Goal: Task Accomplishment & Management: Manage account settings

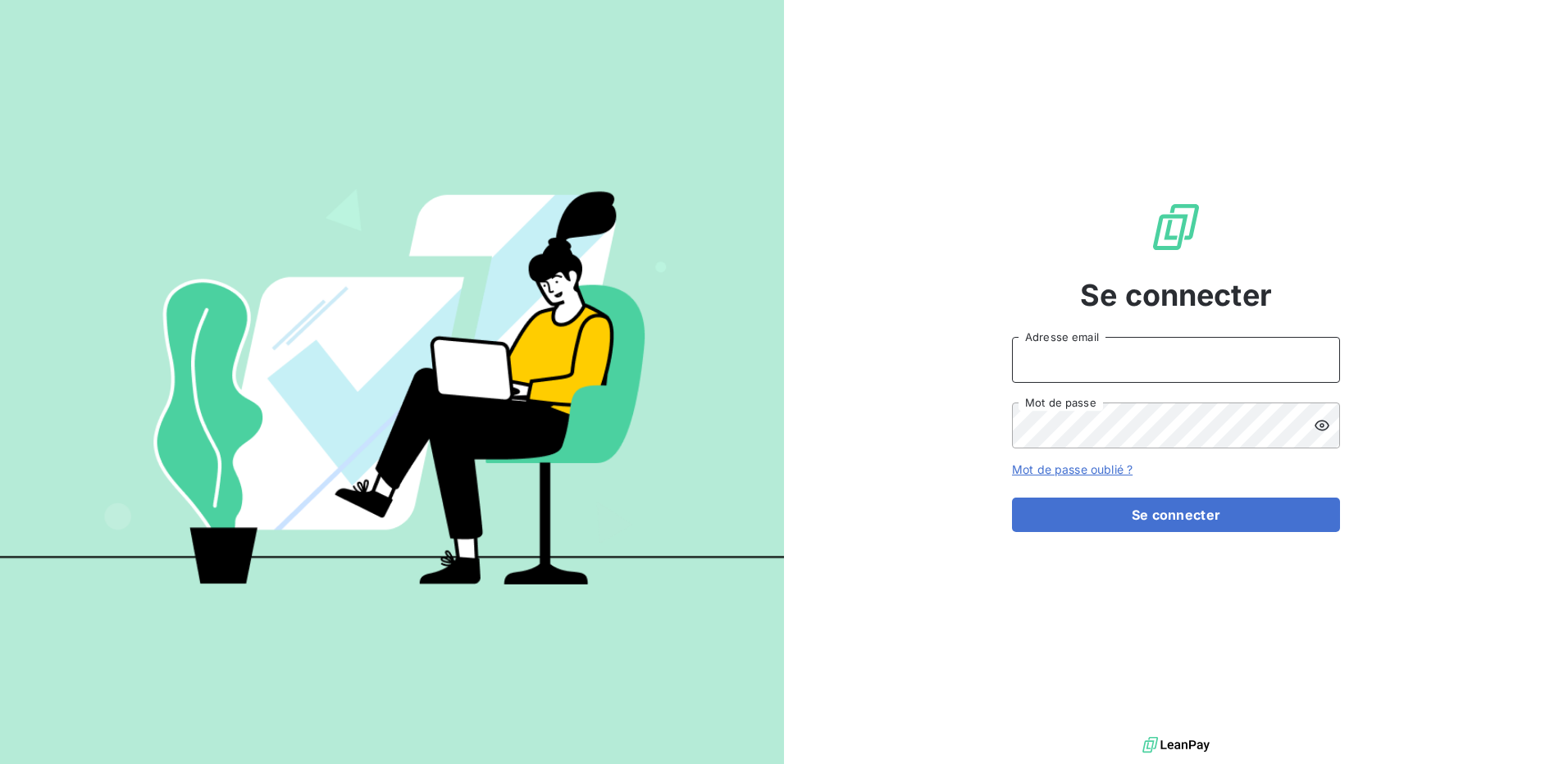
click at [1134, 354] on input "Adresse email" at bounding box center [1175, 359] width 328 height 46
type input "[PERSON_NAME][EMAIL_ADDRESS][DOMAIN_NAME]"
click at [1011, 498] on button "Se connecter" at bounding box center [1175, 514] width 328 height 34
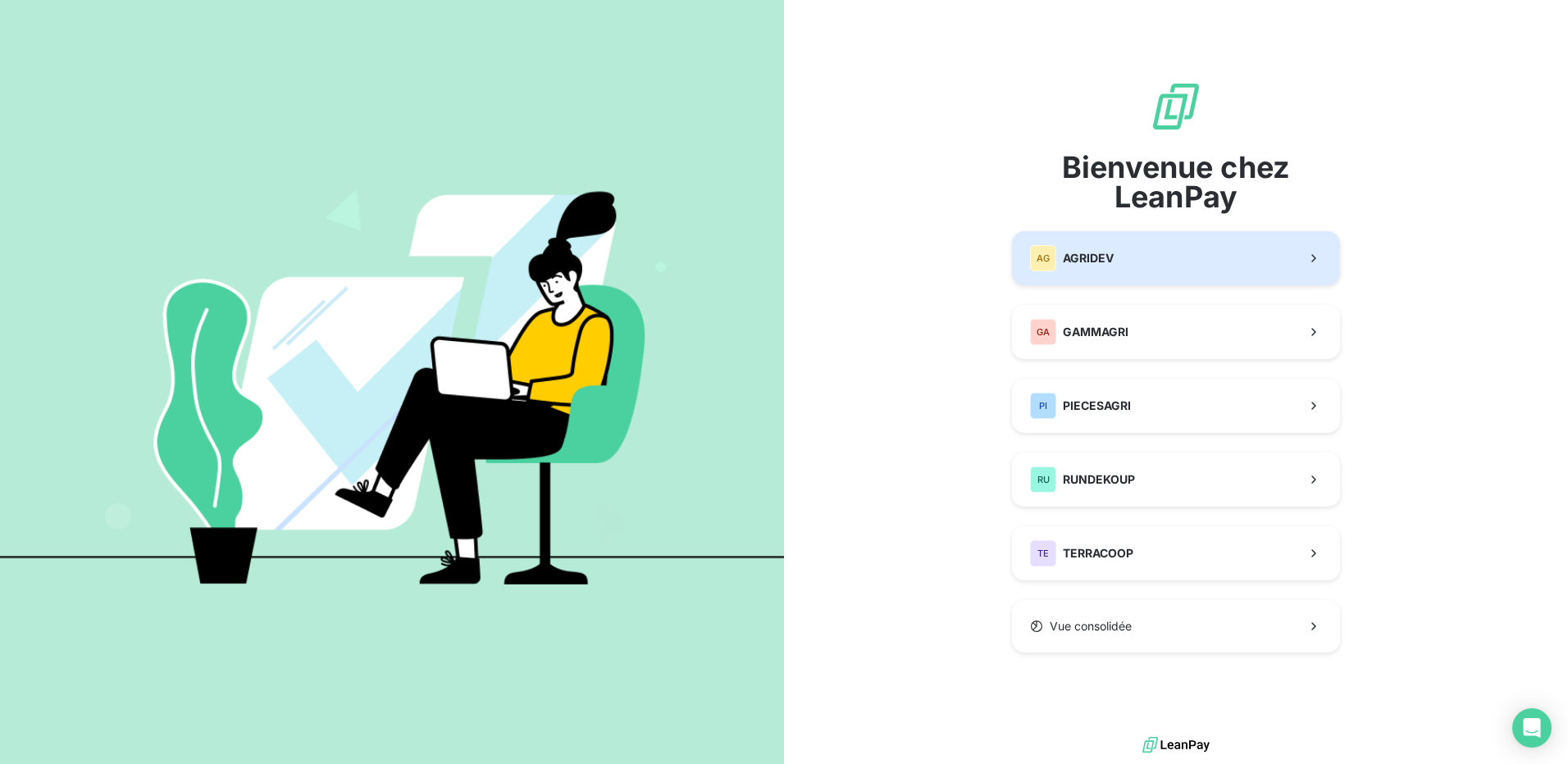
click at [1140, 253] on button "AG AGRIDEV" at bounding box center [1175, 258] width 328 height 54
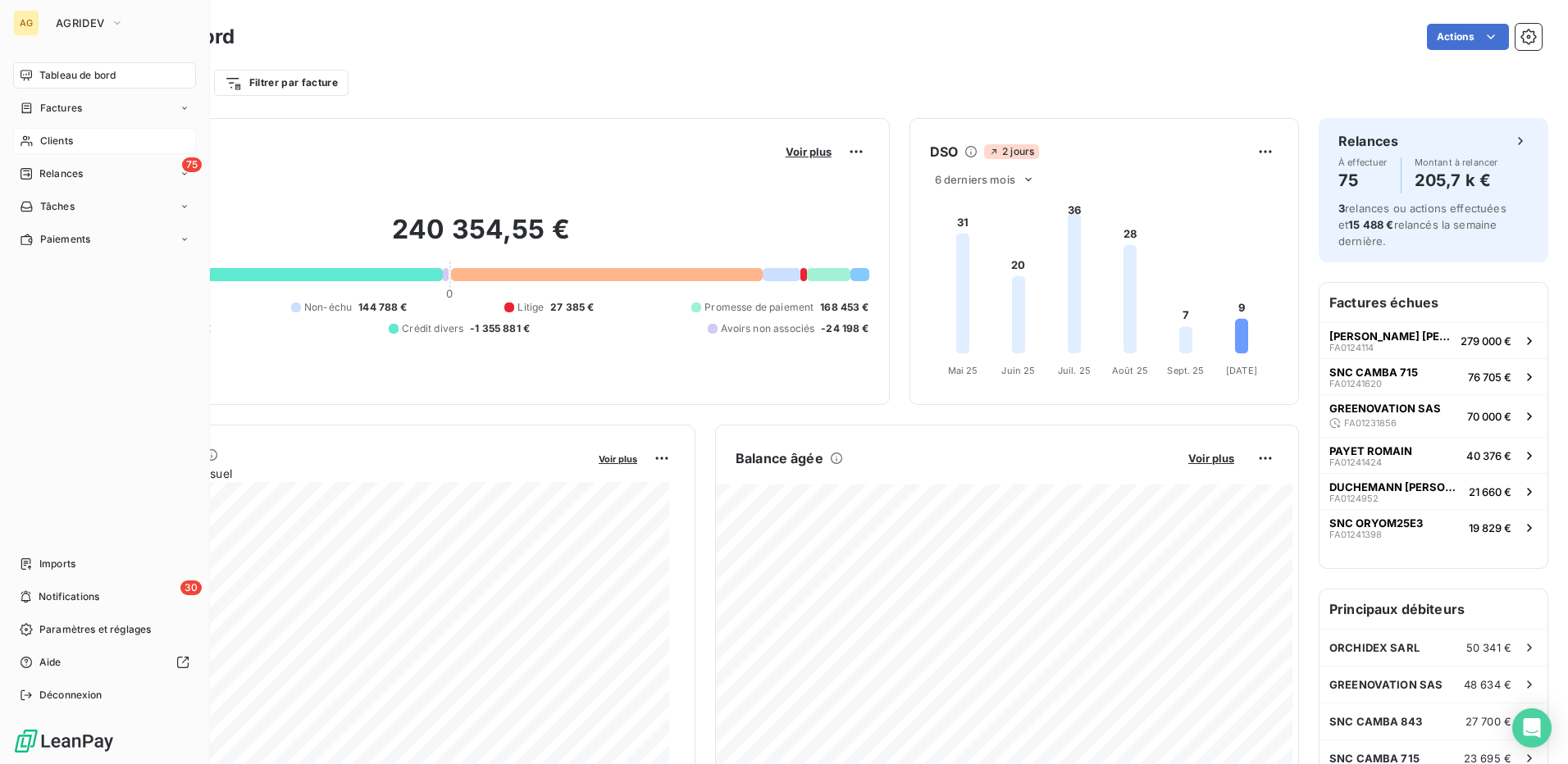
click at [46, 137] on span "Clients" at bounding box center [56, 140] width 32 height 15
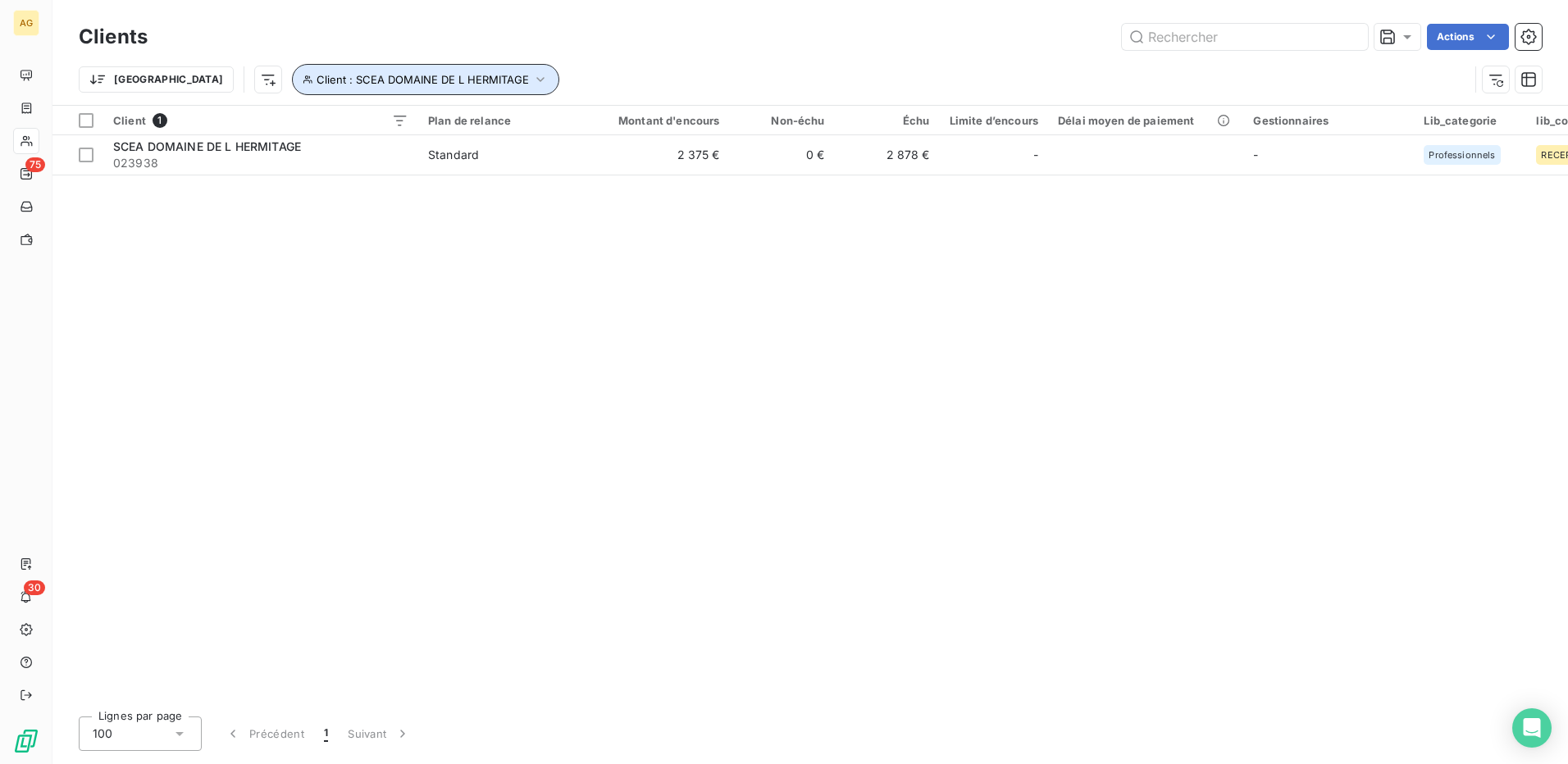
click at [532, 80] on icon "button" at bounding box center [540, 79] width 17 height 17
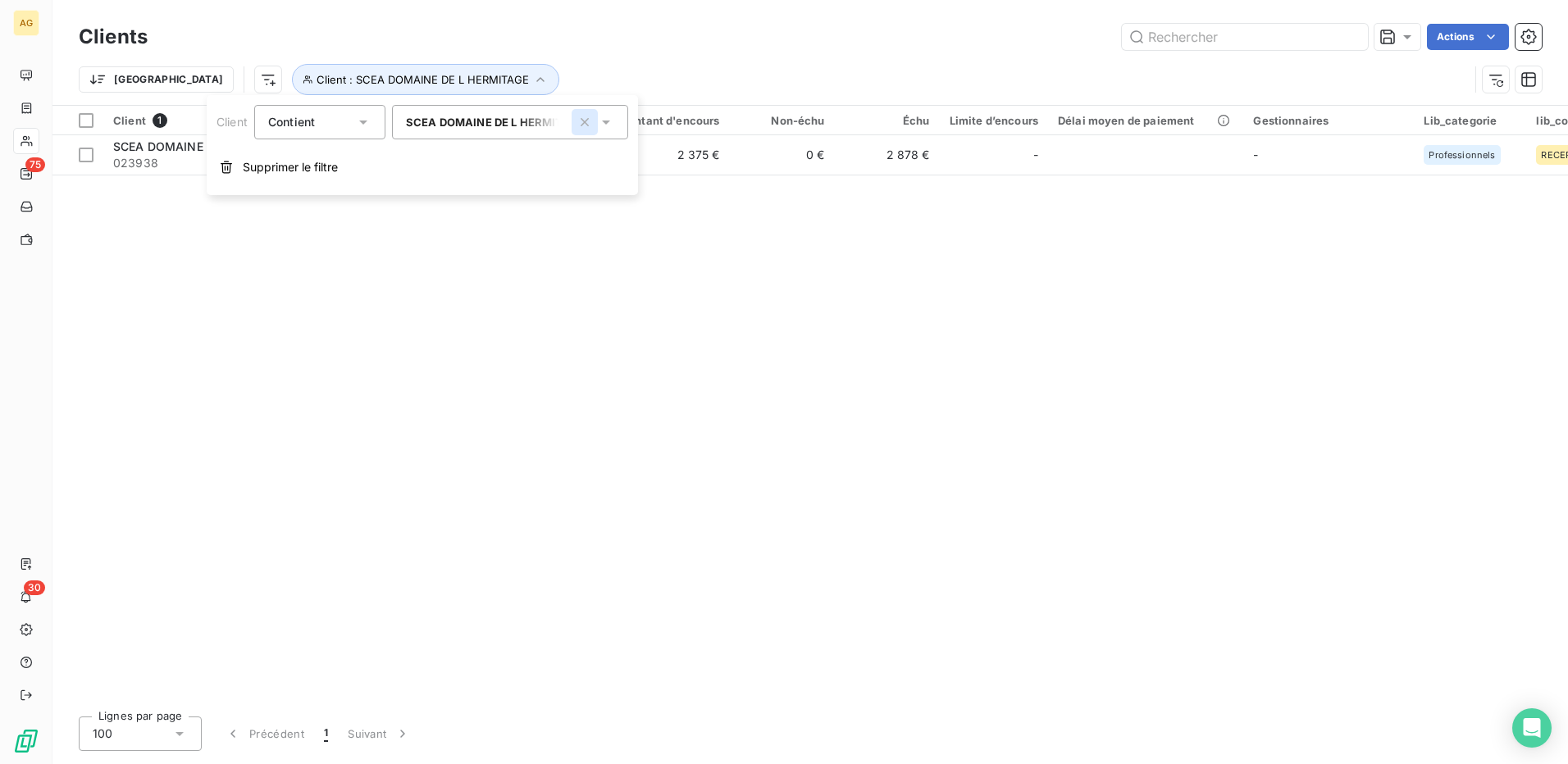
click at [585, 121] on icon "button" at bounding box center [584, 121] width 8 height 8
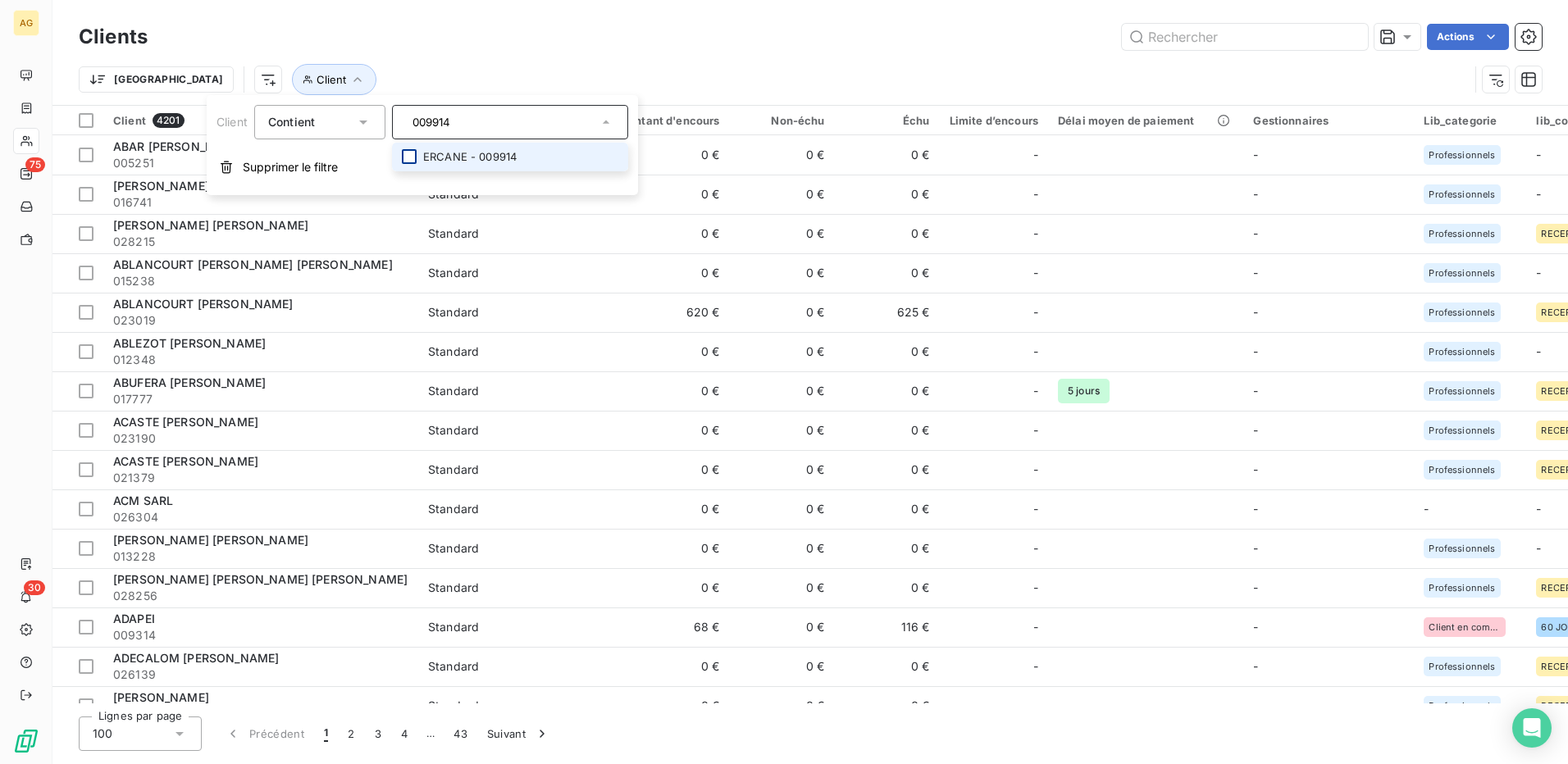
type input "009914"
click at [410, 158] on div at bounding box center [409, 156] width 15 height 15
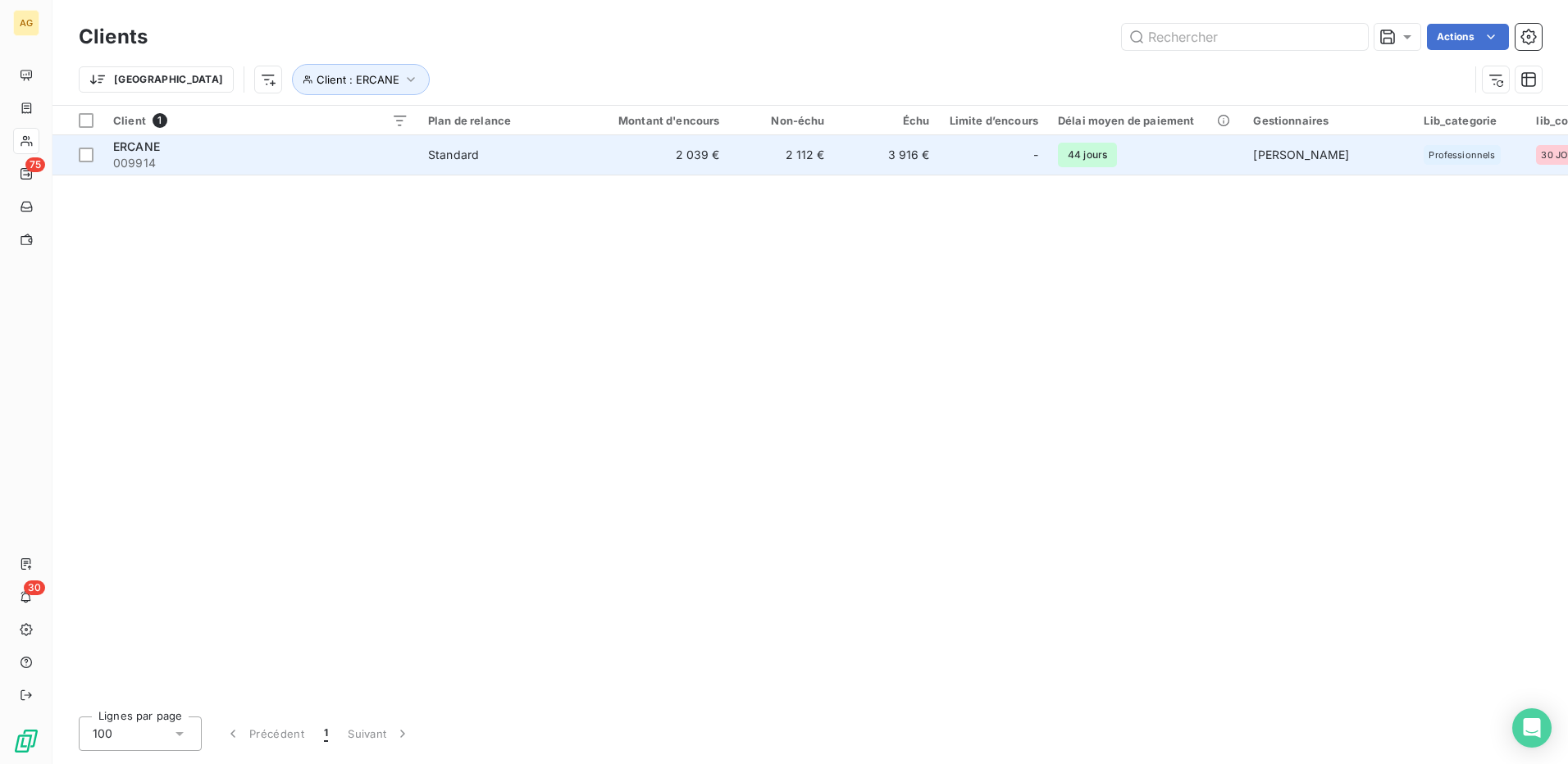
click at [142, 163] on span "009914" at bounding box center [260, 163] width 295 height 17
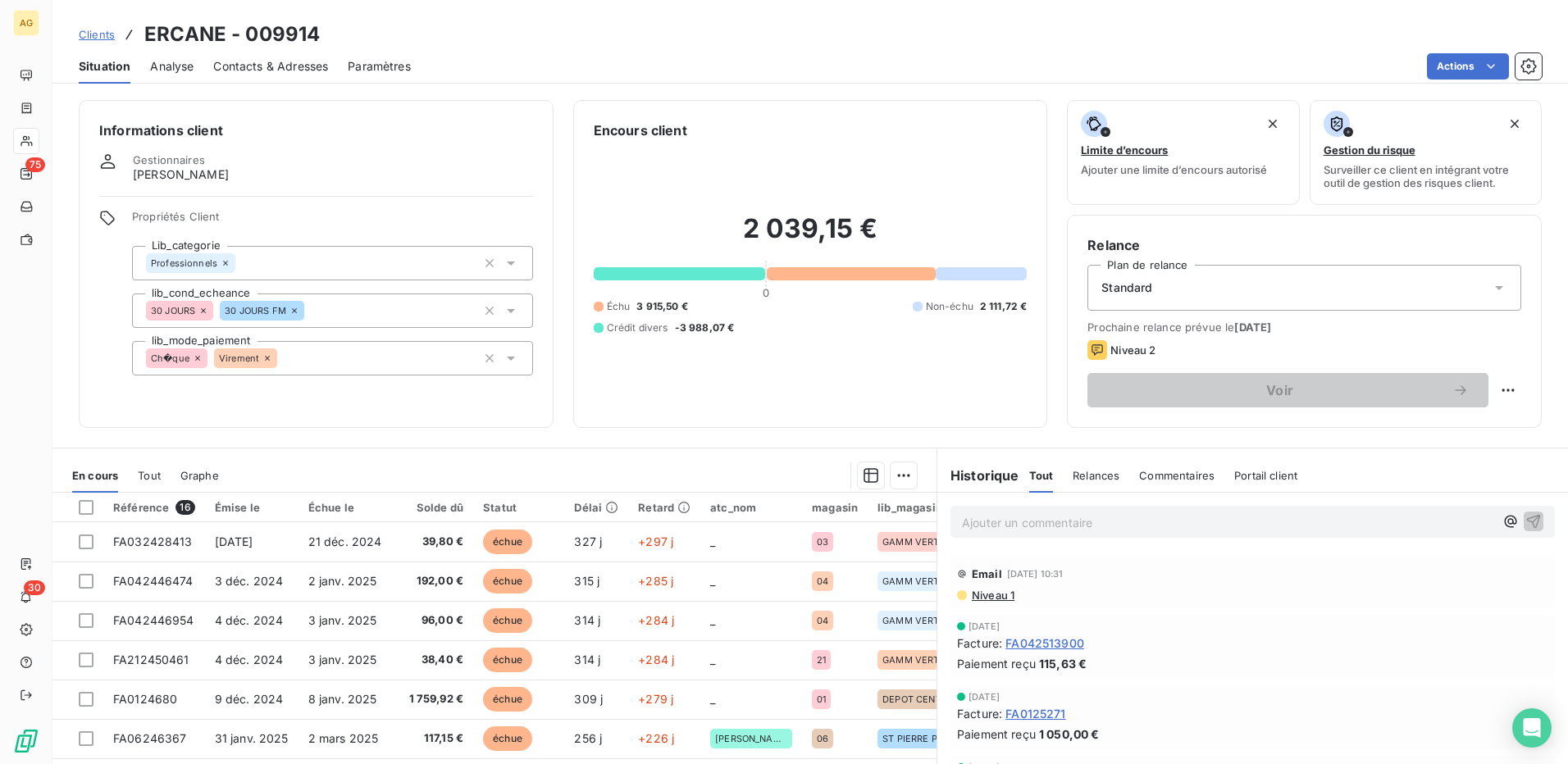
click at [1118, 523] on p "Ajouter un commentaire ﻿" at bounding box center [1227, 522] width 532 height 21
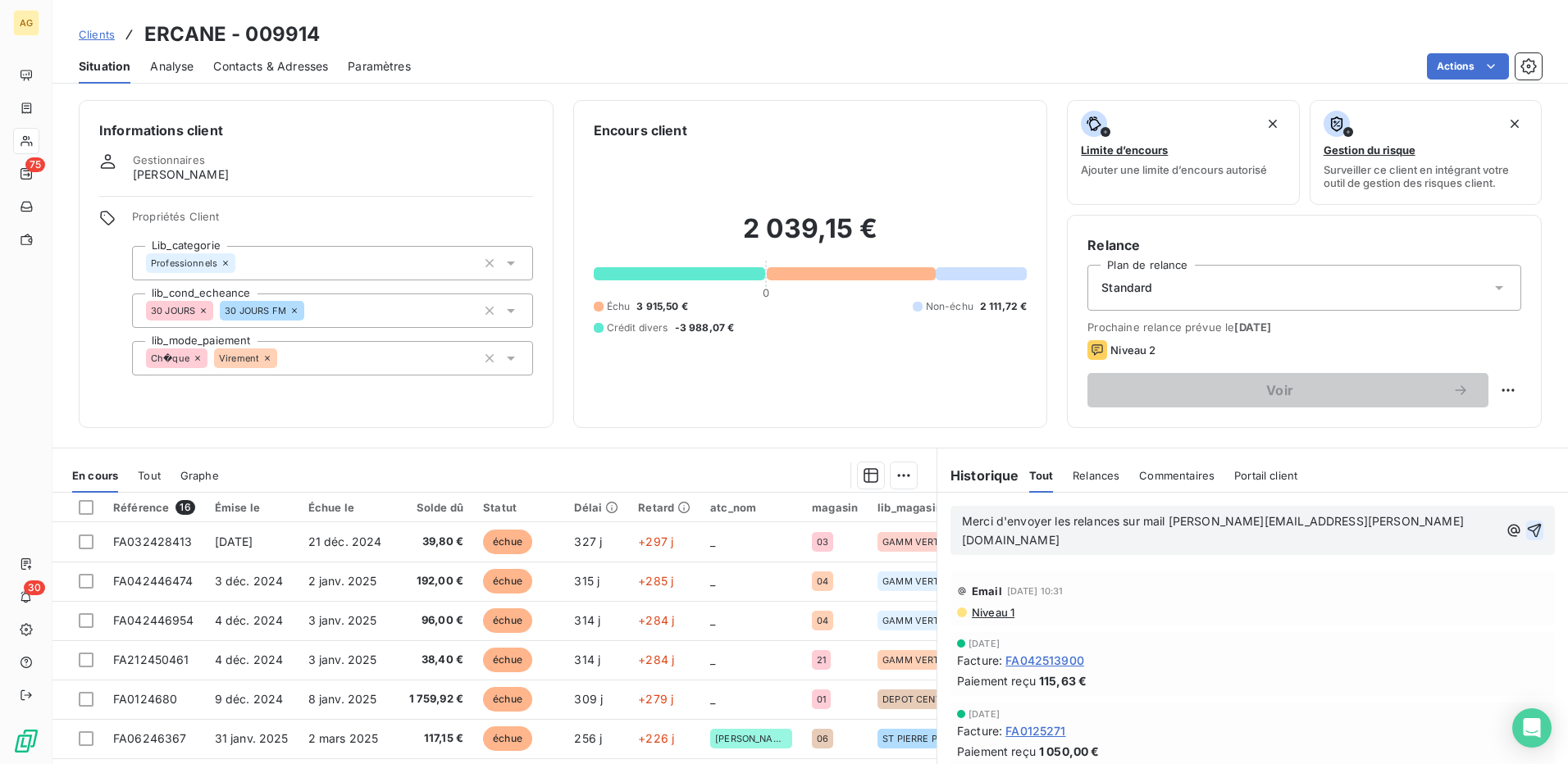
click at [1526, 522] on icon "button" at bounding box center [1534, 530] width 17 height 17
